Goal: Task Accomplishment & Management: Use online tool/utility

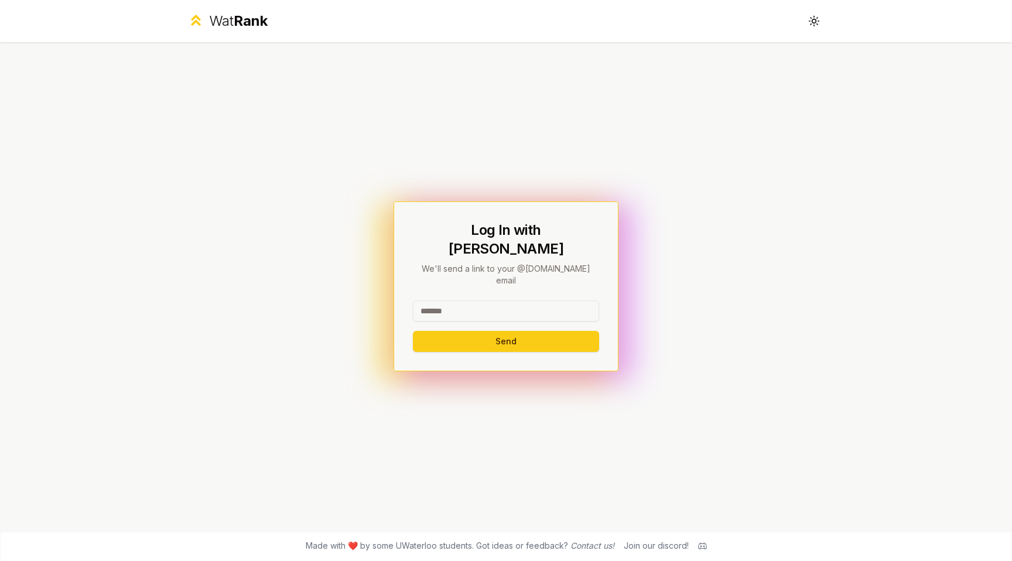
click at [492, 301] on input at bounding box center [506, 311] width 186 height 21
type input "*****"
click at [487, 331] on button "Send" at bounding box center [506, 341] width 186 height 21
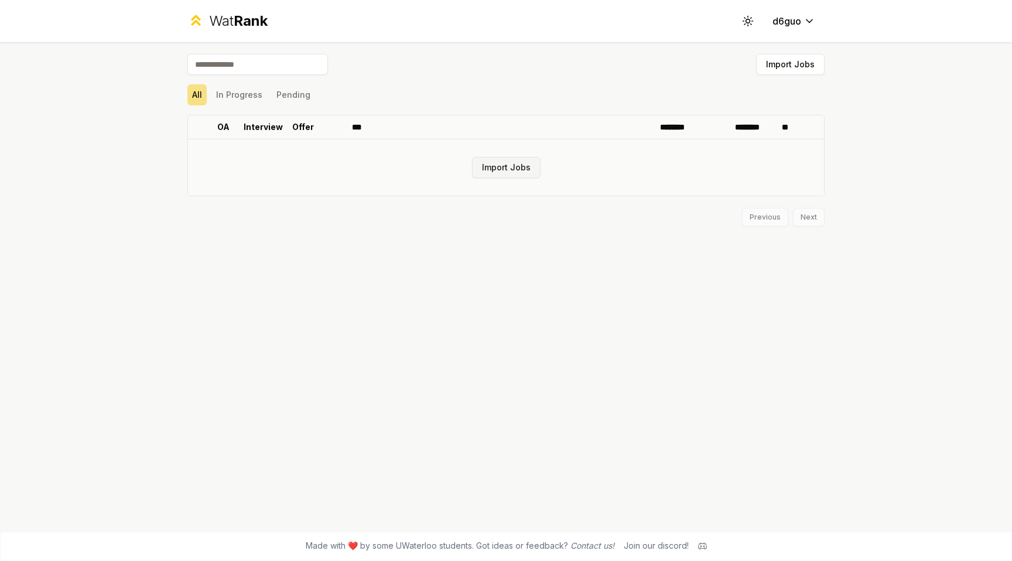
click at [513, 170] on button "Import Jobs" at bounding box center [506, 167] width 69 height 21
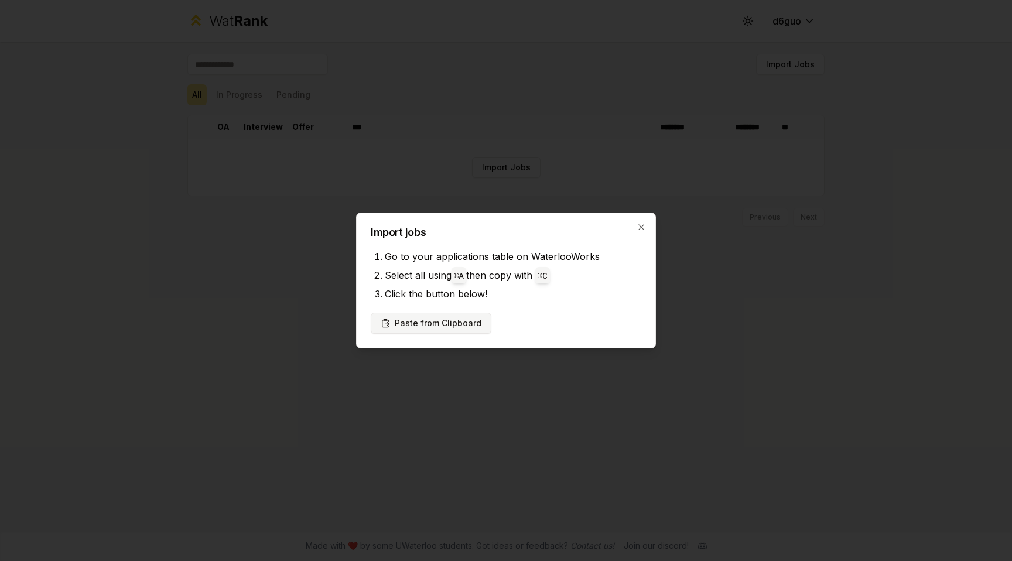
click at [431, 325] on button "Paste from Clipboard" at bounding box center [431, 323] width 121 height 21
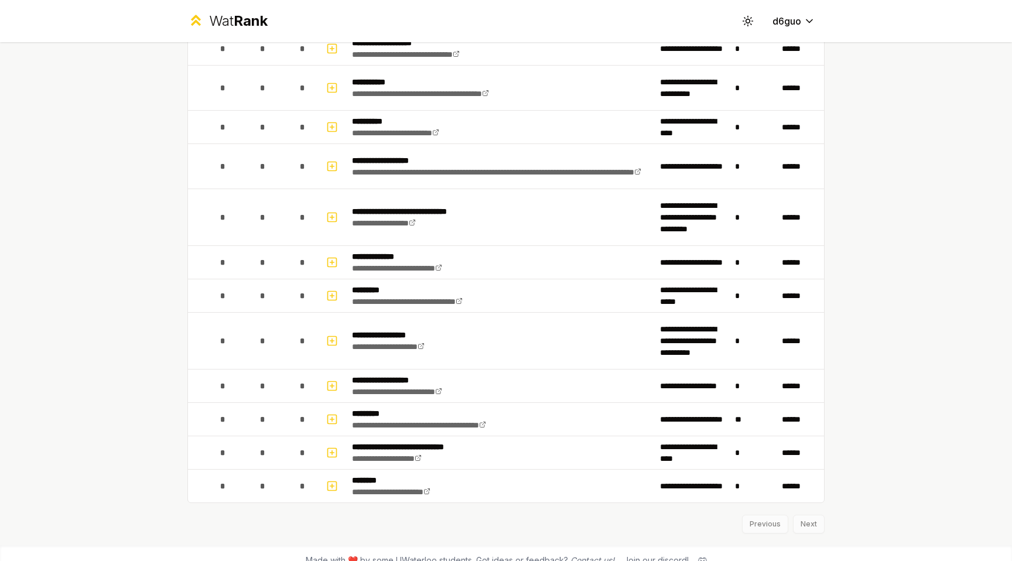
scroll to position [1448, 0]
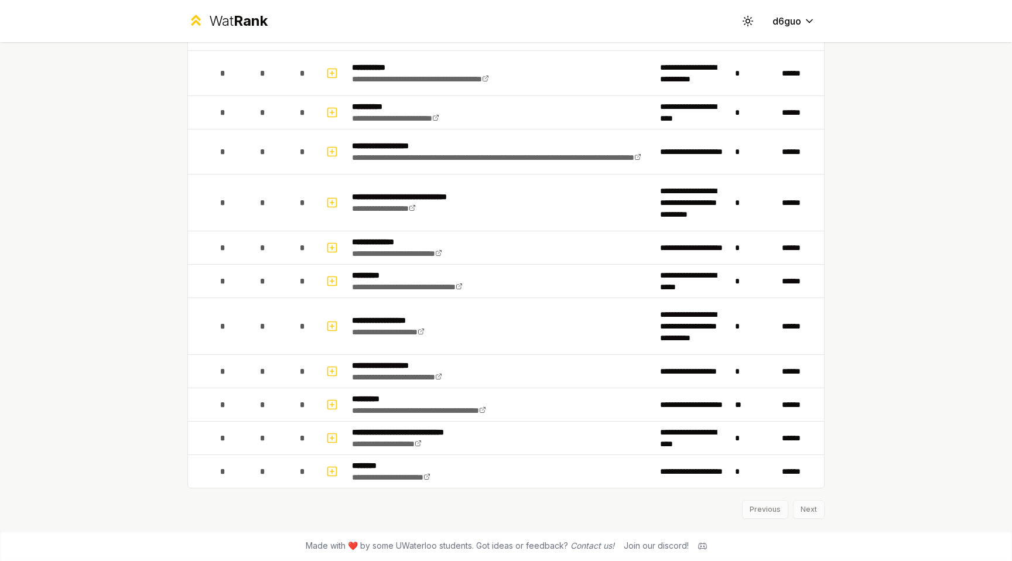
click at [808, 511] on div "Previous Next" at bounding box center [505, 504] width 637 height 30
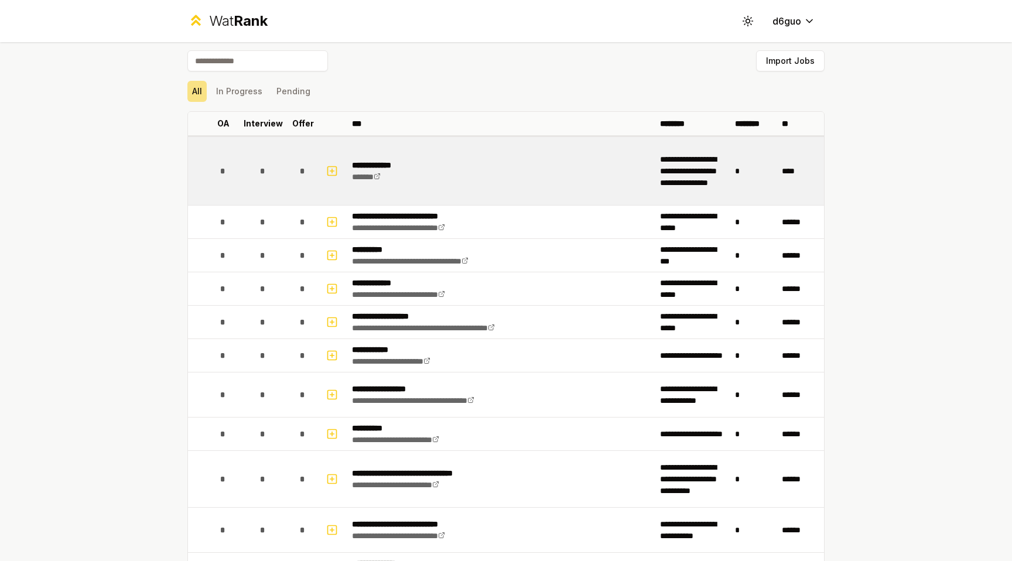
scroll to position [0, 0]
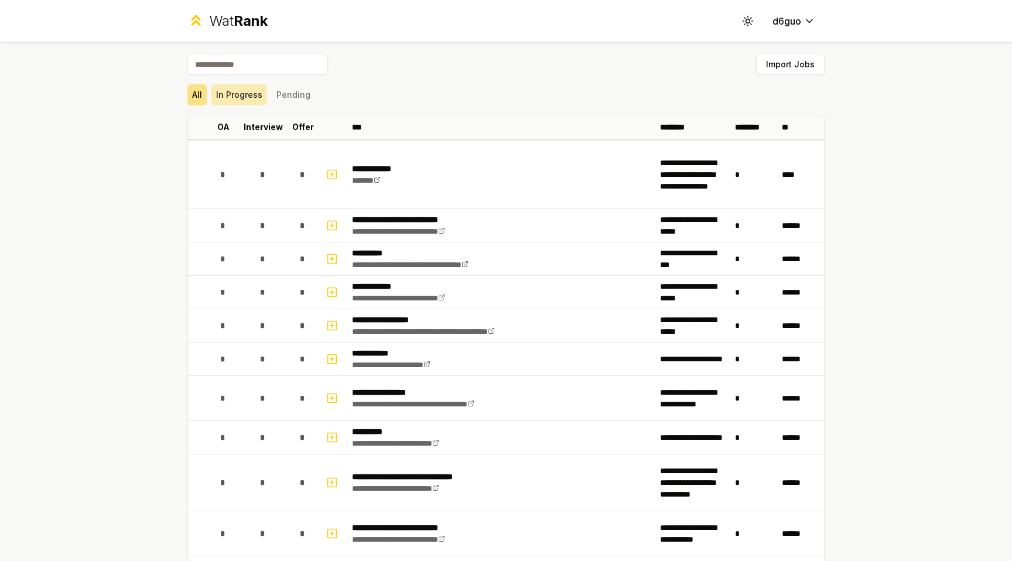
click at [247, 94] on button "In Progress" at bounding box center [239, 94] width 56 height 21
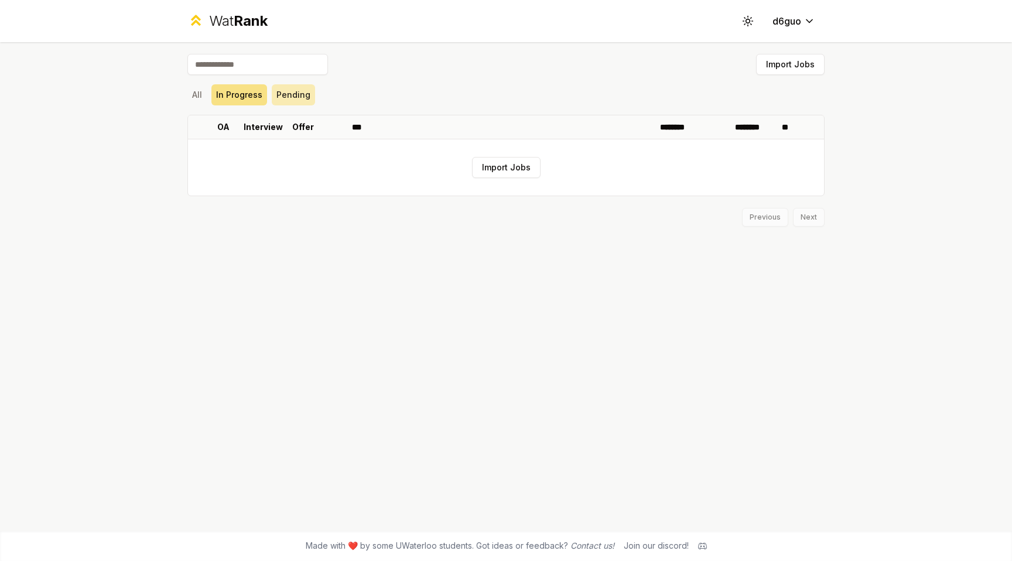
click at [280, 94] on button "Pending" at bounding box center [293, 94] width 43 height 21
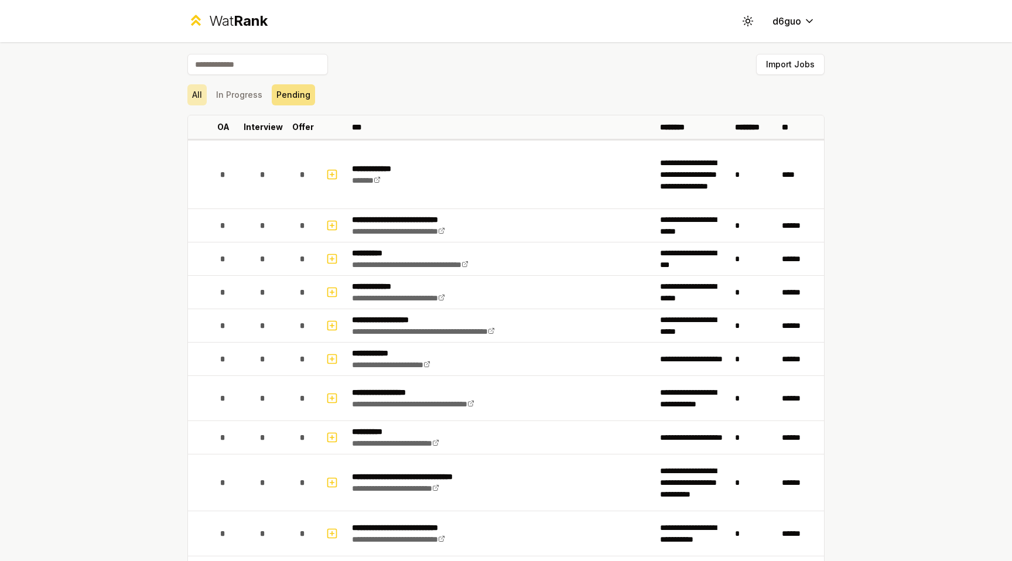
click at [199, 91] on button "All" at bounding box center [196, 94] width 19 height 21
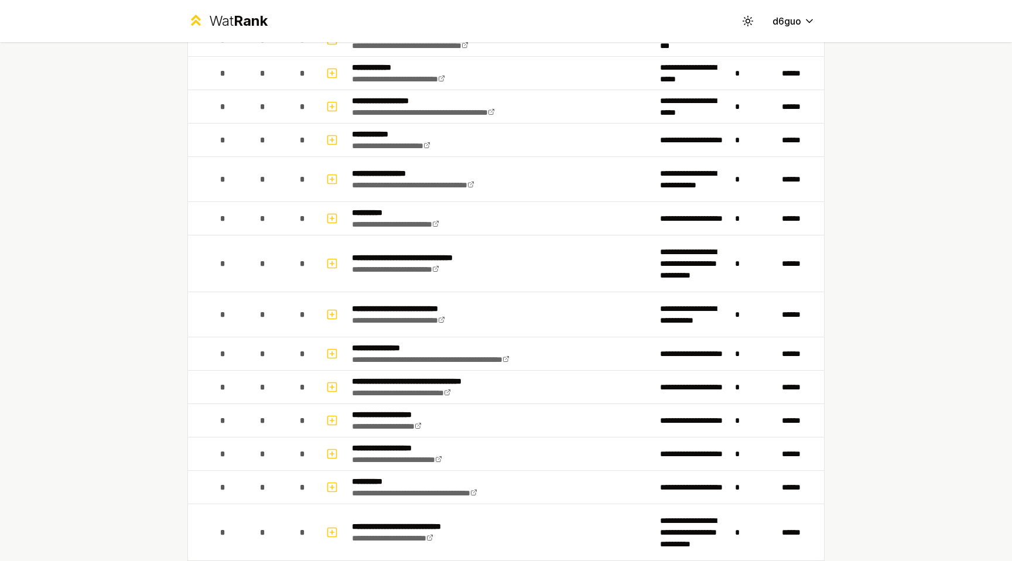
scroll to position [147, 0]
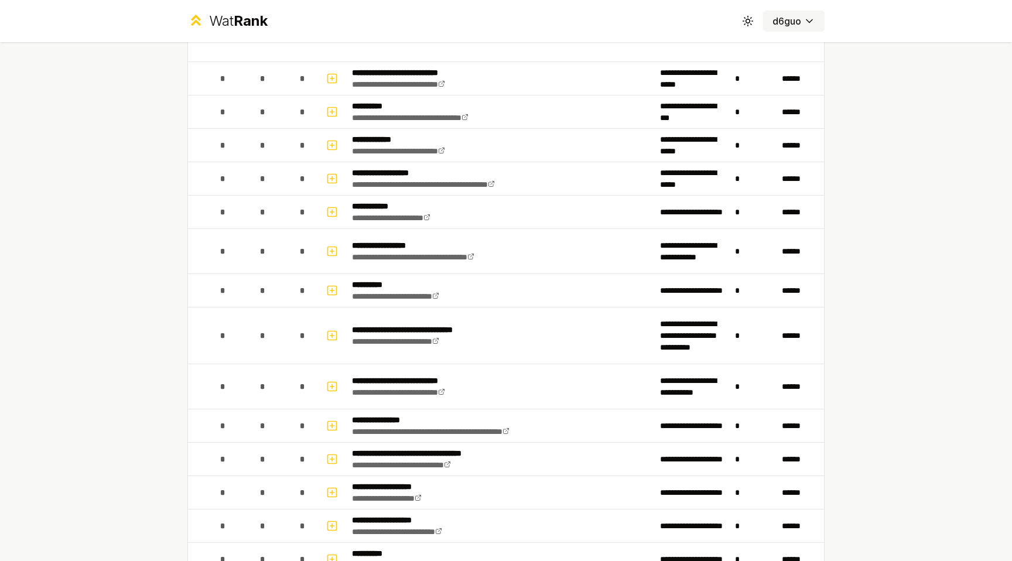
click at [816, 16] on button "d6guo" at bounding box center [794, 21] width 62 height 21
click at [791, 24] on html "**********" at bounding box center [506, 280] width 1012 height 561
click at [633, 189] on html "**********" at bounding box center [506, 280] width 1012 height 561
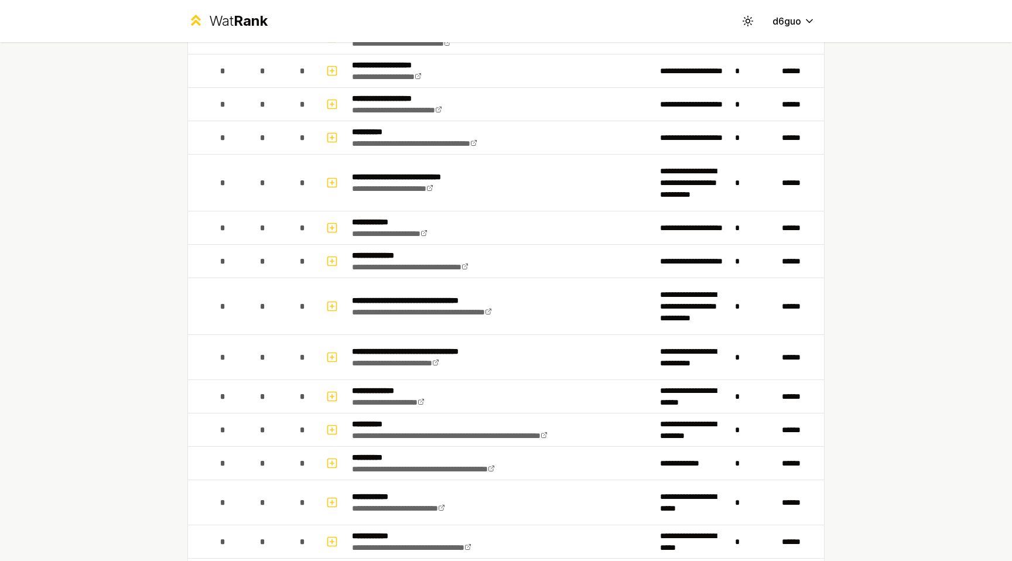
scroll to position [0, 0]
